Goal: Find specific page/section: Find specific page/section

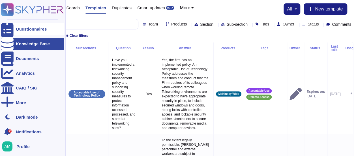
click at [11, 30] on div at bounding box center [7, 29] width 12 height 12
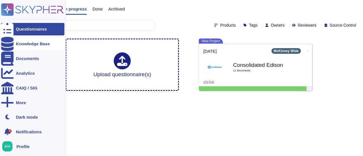
click at [17, 44] on div "Knowledge Base" at bounding box center [33, 44] width 34 height 4
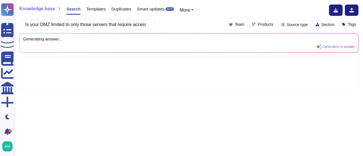
scroll to position [0, 41]
